Goal: Task Accomplishment & Management: Manage account settings

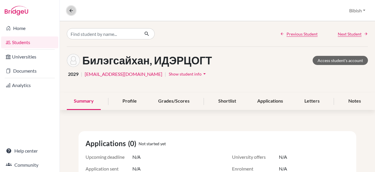
click at [69, 11] on icon at bounding box center [71, 10] width 5 height 5
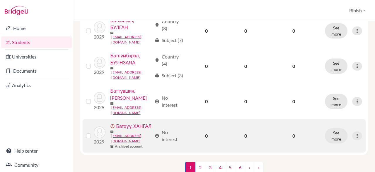
scroll to position [768, 0]
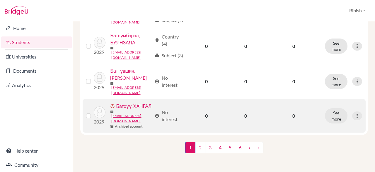
click at [120, 109] on link "Батхүү, ХАНГАЛ" at bounding box center [133, 105] width 35 height 7
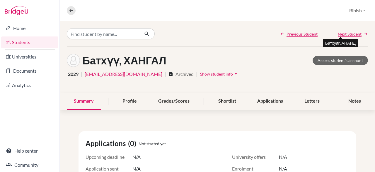
click at [341, 33] on span "Next Student" at bounding box center [350, 34] width 24 height 6
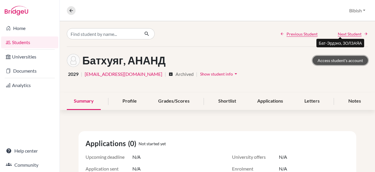
click at [327, 57] on link "Access student's account" at bounding box center [340, 60] width 55 height 9
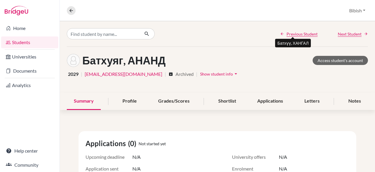
click at [297, 34] on span "Previous Student" at bounding box center [302, 34] width 31 height 6
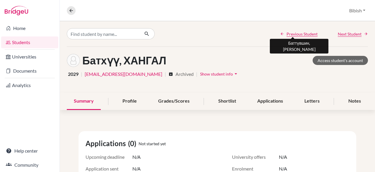
click at [297, 34] on span "Previous Student" at bounding box center [302, 34] width 31 height 6
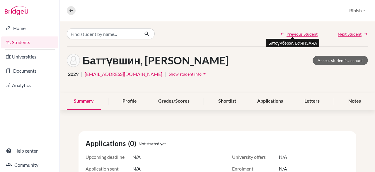
click at [297, 34] on span "Previous Student" at bounding box center [302, 34] width 31 height 6
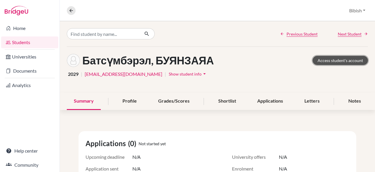
click at [329, 57] on link "Access student's account" at bounding box center [340, 60] width 55 height 9
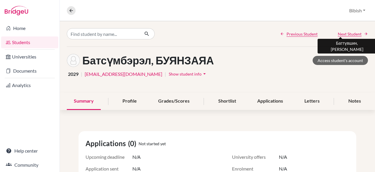
click at [343, 31] on span "Next Student" at bounding box center [350, 34] width 24 height 6
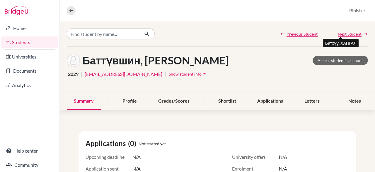
click at [343, 31] on span "Next Student" at bounding box center [350, 34] width 24 height 6
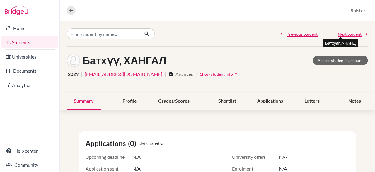
click at [343, 31] on span "Next Student" at bounding box center [350, 34] width 24 height 6
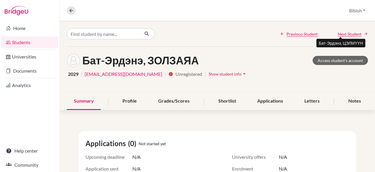
click at [343, 31] on span "Next Student" at bounding box center [350, 34] width 24 height 6
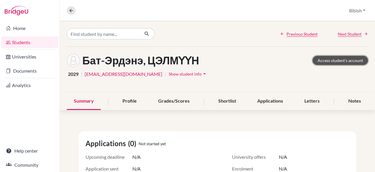
click at [329, 59] on link "Access student's account" at bounding box center [340, 60] width 55 height 9
click at [37, 41] on link "Students" at bounding box center [29, 42] width 57 height 12
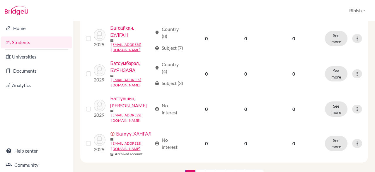
scroll to position [762, 0]
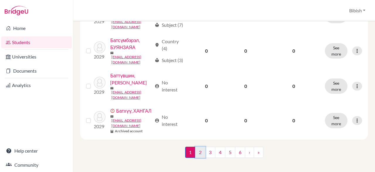
click at [197, 153] on link "2" at bounding box center [200, 151] width 10 height 11
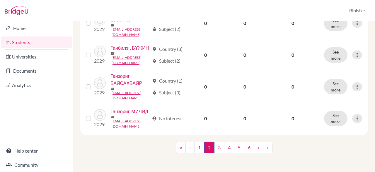
scroll to position [771, 0]
click at [221, 147] on link "3" at bounding box center [219, 147] width 10 height 11
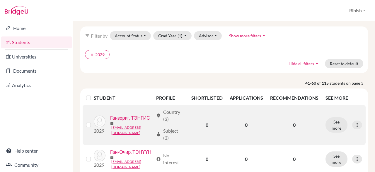
scroll to position [29, 0]
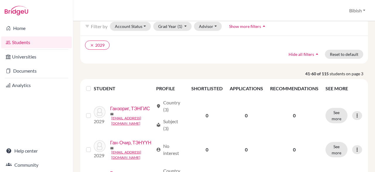
click at [261, 24] on icon "arrow_drop_up" at bounding box center [264, 26] width 6 height 6
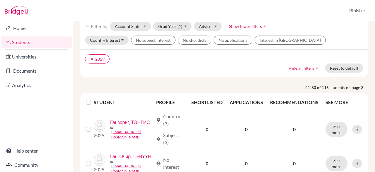
click at [260, 24] on span "Show fewer filters" at bounding box center [245, 26] width 33 height 5
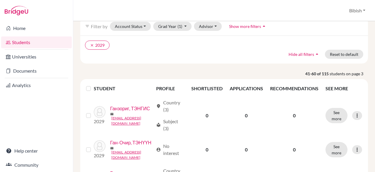
click at [261, 24] on icon "arrow_drop_up" at bounding box center [264, 26] width 6 height 6
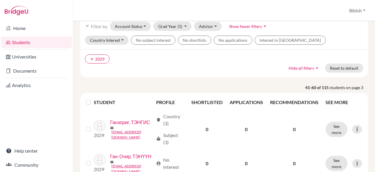
click at [260, 24] on span "Show fewer filters" at bounding box center [245, 26] width 33 height 5
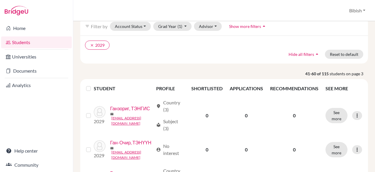
click at [314, 53] on icon "arrow_drop_up" at bounding box center [317, 54] width 6 height 6
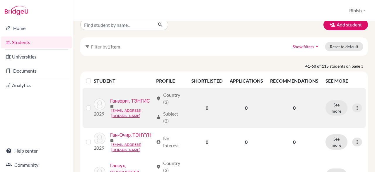
scroll to position [0, 0]
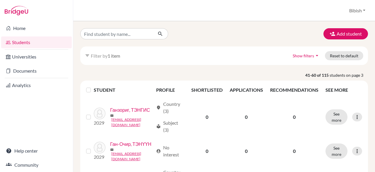
click at [314, 54] on icon "arrow_drop_down" at bounding box center [317, 55] width 6 height 6
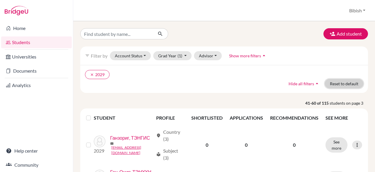
click at [329, 82] on button "Reset to default" at bounding box center [344, 83] width 38 height 9
click at [165, 118] on th "PROFILE" at bounding box center [170, 118] width 35 height 14
click at [105, 116] on th "STUDENT" at bounding box center [123, 118] width 59 height 14
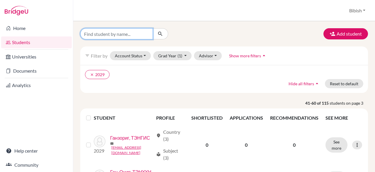
click at [112, 38] on input "Find student by name..." at bounding box center [116, 33] width 73 height 11
click at [61, 38] on link "Students" at bounding box center [36, 42] width 71 height 12
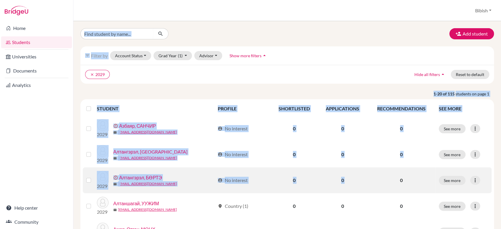
drag, startPoint x: 85, startPoint y: 10, endPoint x: 376, endPoint y: 184, distance: 338.2
click at [375, 171] on div "Students overview Bibish Profile School Settings Log out Add student filter_lis…" at bounding box center [286, 114] width 427 height 229
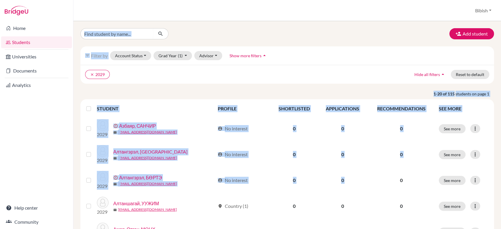
click at [267, 75] on ul "clear 2029" at bounding box center [236, 74] width 303 height 9
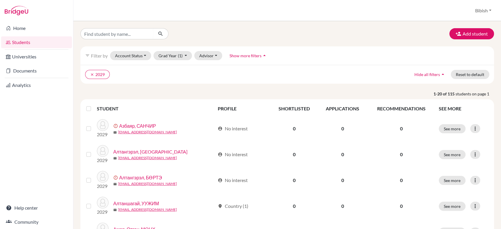
drag, startPoint x: 473, startPoint y: 1, endPoint x: 333, endPoint y: 32, distance: 143.6
click at [333, 32] on div "Add student" at bounding box center [287, 33] width 422 height 11
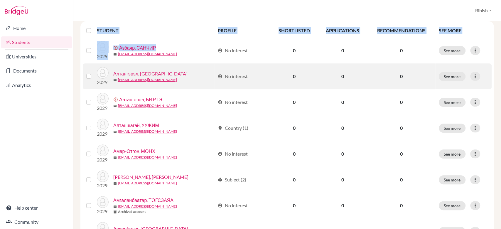
scroll to position [77, 0]
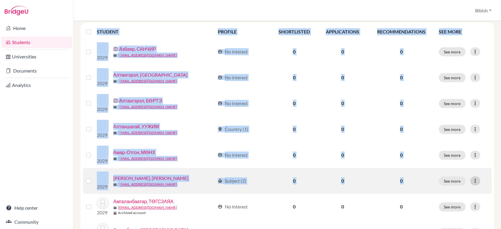
drag, startPoint x: 98, startPoint y: 8, endPoint x: 470, endPoint y: 182, distance: 410.5
click at [375, 171] on div "Students overview Bibish Profile School Settings Log out Add student filter_lis…" at bounding box center [286, 114] width 427 height 229
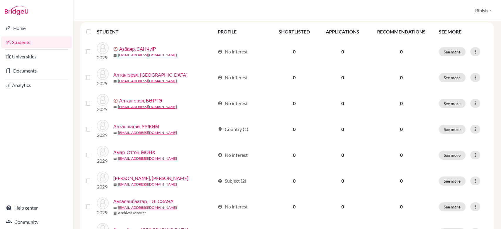
click at [375, 3] on div "Students overview Bibish Profile School Settings Log out" at bounding box center [286, 10] width 427 height 21
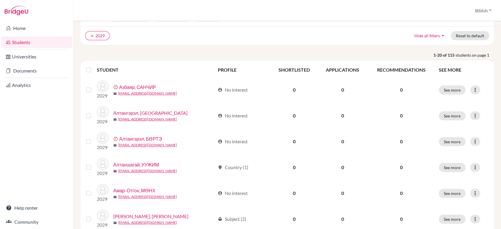
scroll to position [0, 0]
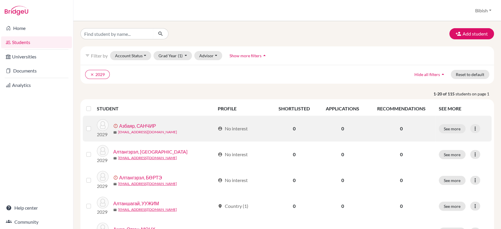
click at [140, 130] on link "[EMAIL_ADDRESS][DOMAIN_NAME]" at bounding box center [147, 131] width 59 height 5
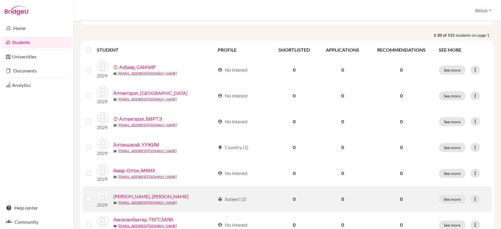
scroll to position [39, 0]
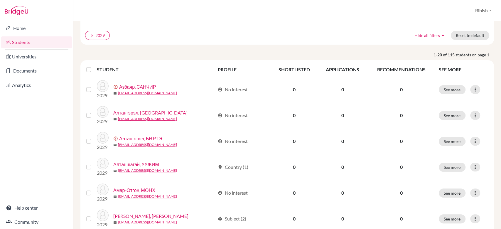
click at [375, 53] on strong "1-20 of 115" at bounding box center [444, 55] width 22 height 6
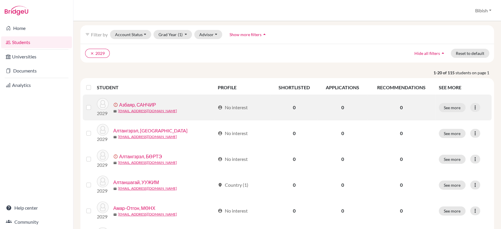
scroll to position [0, 0]
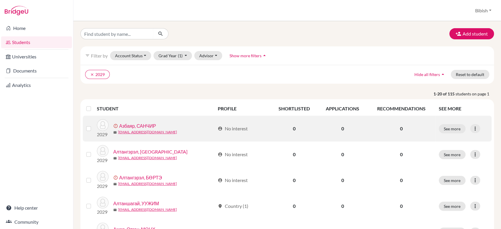
click at [150, 123] on link "Азбаяр, САНЧИР" at bounding box center [137, 125] width 37 height 7
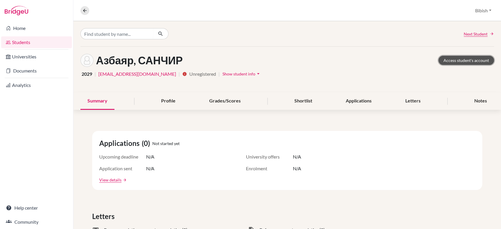
click at [375, 56] on link "Access student's account" at bounding box center [465, 60] width 55 height 9
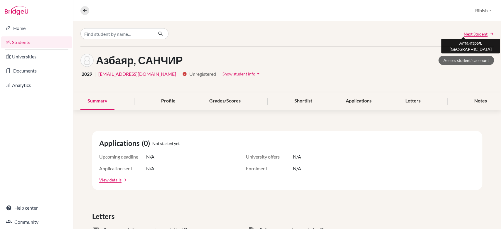
click at [467, 31] on span "Next Student" at bounding box center [475, 34] width 24 height 6
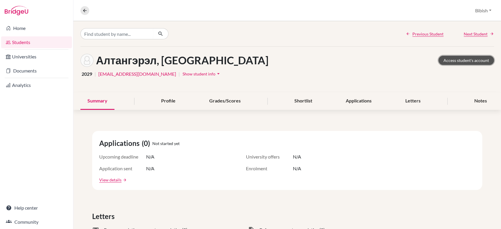
click at [447, 58] on link "Access student's account" at bounding box center [465, 60] width 55 height 9
